Goal: Transaction & Acquisition: Subscribe to service/newsletter

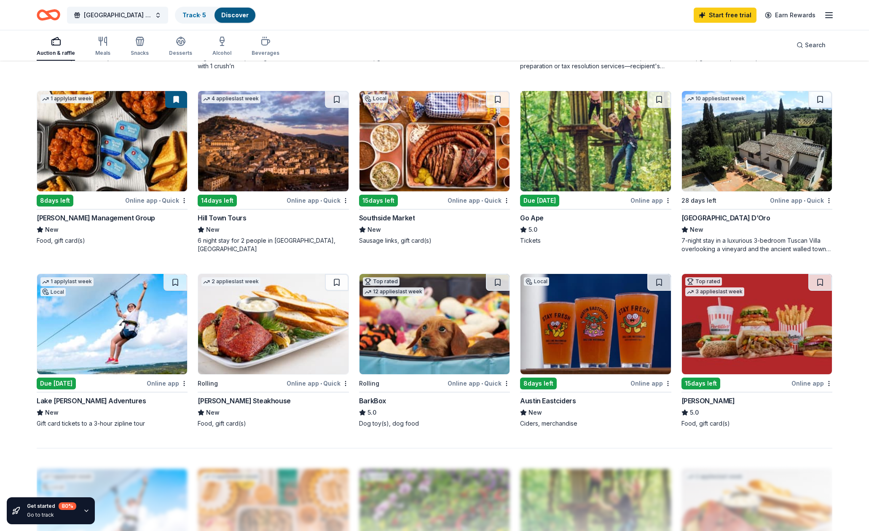
scroll to position [637, 0]
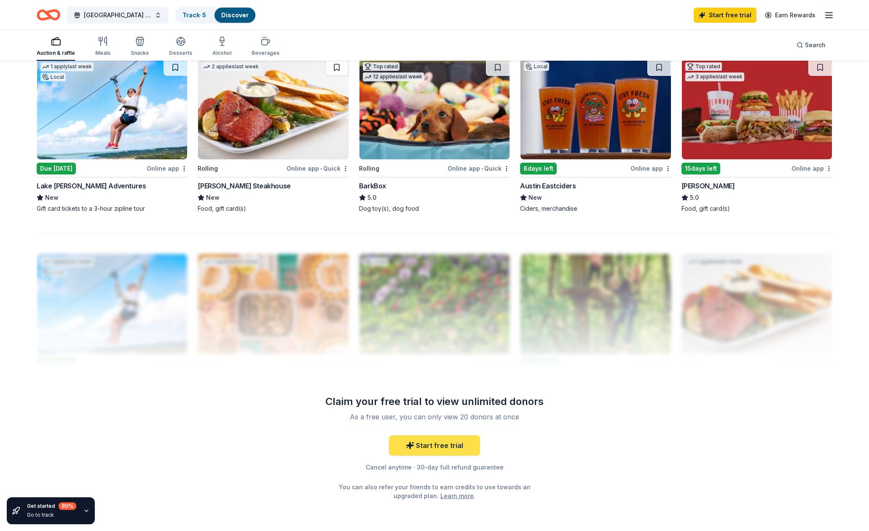
click at [409, 448] on icon at bounding box center [410, 445] width 8 height 8
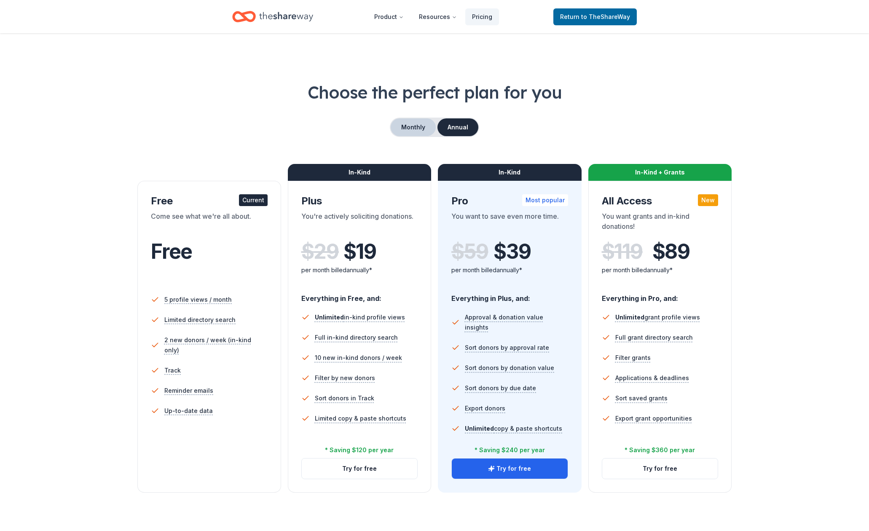
click at [415, 123] on button "Monthly" at bounding box center [413, 127] width 45 height 18
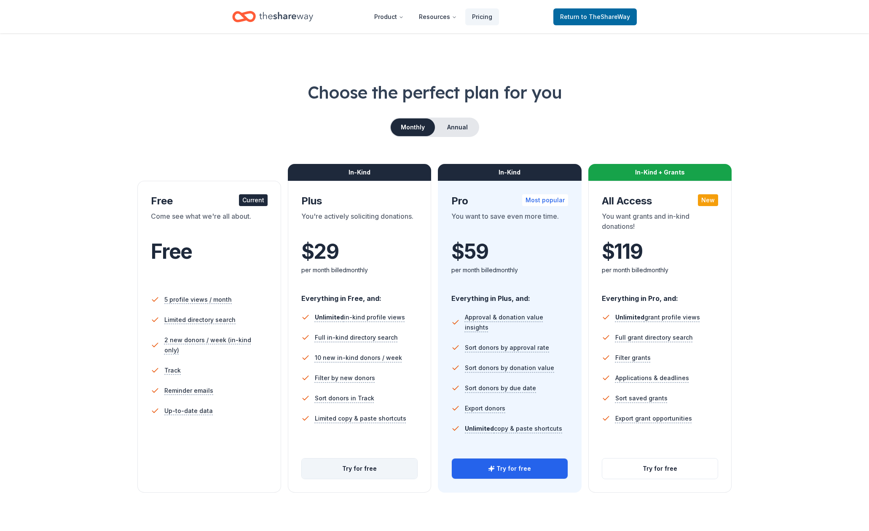
click at [360, 467] on button "Try for free" at bounding box center [360, 468] width 116 height 20
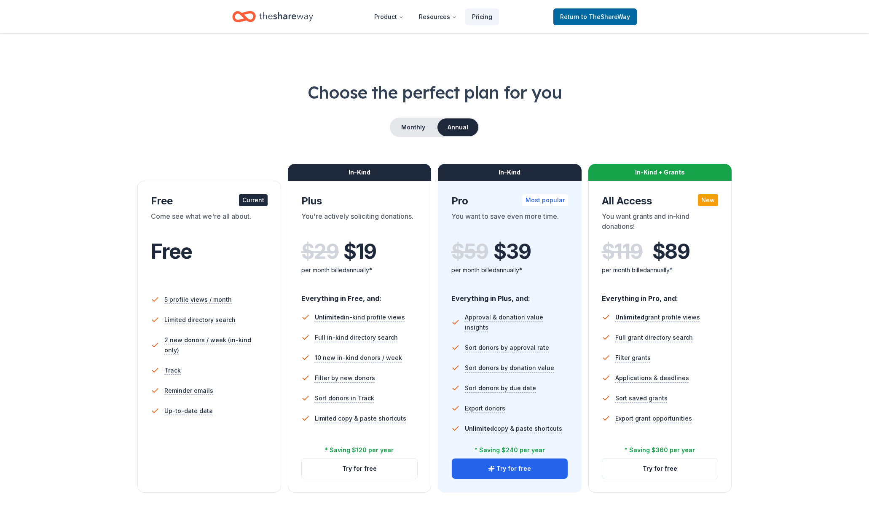
scroll to position [637, 0]
click at [308, 16] on icon "Home" at bounding box center [286, 16] width 54 height 9
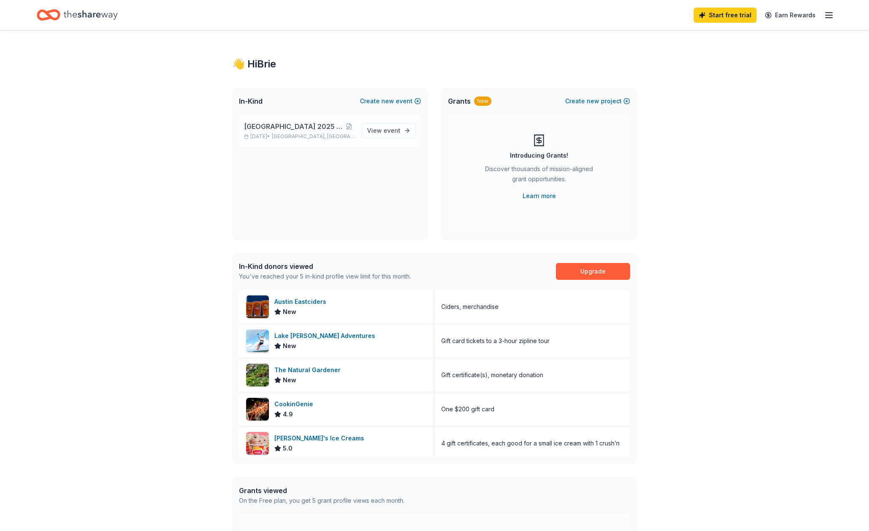
click at [301, 128] on span "[GEOGRAPHIC_DATA] 2025 Silent Auction" at bounding box center [293, 126] width 99 height 10
click at [295, 126] on span "[GEOGRAPHIC_DATA] 2025 Silent Auction" at bounding box center [293, 126] width 99 height 10
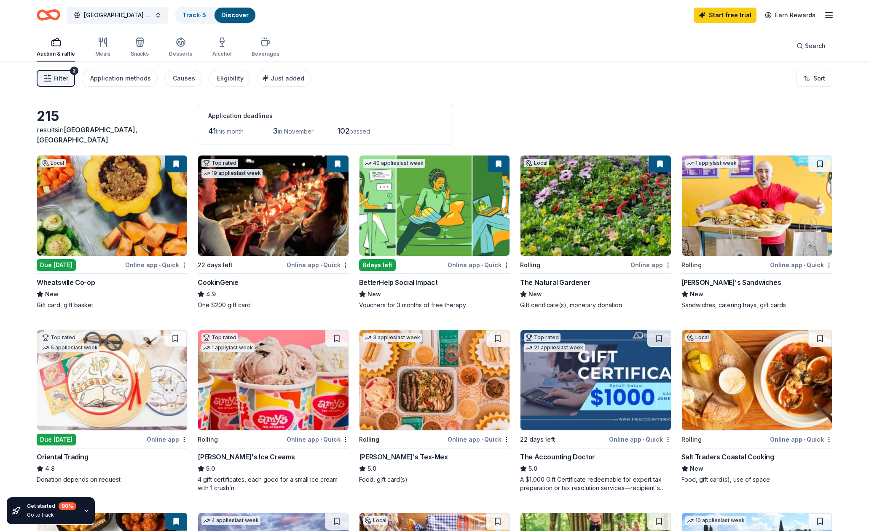
click at [832, 78] on div "Filter 2 Application methods Causes Eligibility Just added Sort" at bounding box center [434, 79] width 863 height 34
click at [822, 78] on html "Red Line Parkway 2025 Silent Auction Track · 5 Discover Start free trial Earn R…" at bounding box center [434, 265] width 869 height 531
click at [821, 78] on html "Red Line Parkway 2025 Silent Auction Track · 5 Discover Start free trial Earn R…" at bounding box center [434, 265] width 869 height 531
